Goal: Information Seeking & Learning: Learn about a topic

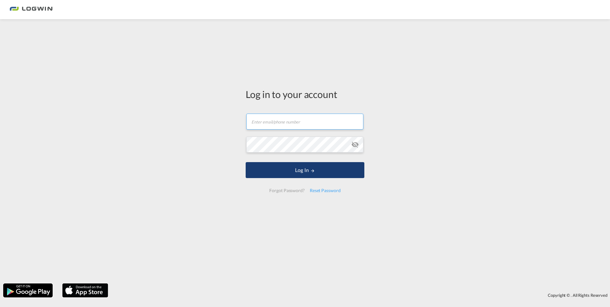
type input "[PERSON_NAME][EMAIL_ADDRESS][PERSON_NAME][DOMAIN_NAME]"
click at [310, 173] on button "Log In" at bounding box center [305, 170] width 119 height 16
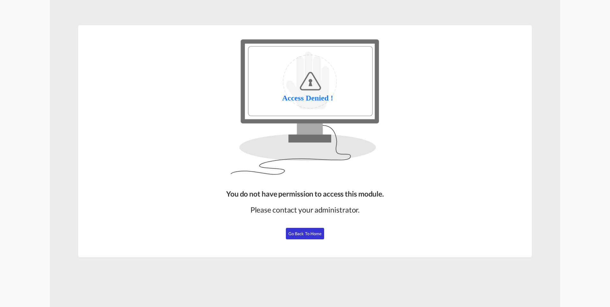
click at [311, 235] on span "Go Back to Home" at bounding box center [304, 233] width 33 height 5
